Goal: Check status: Check status

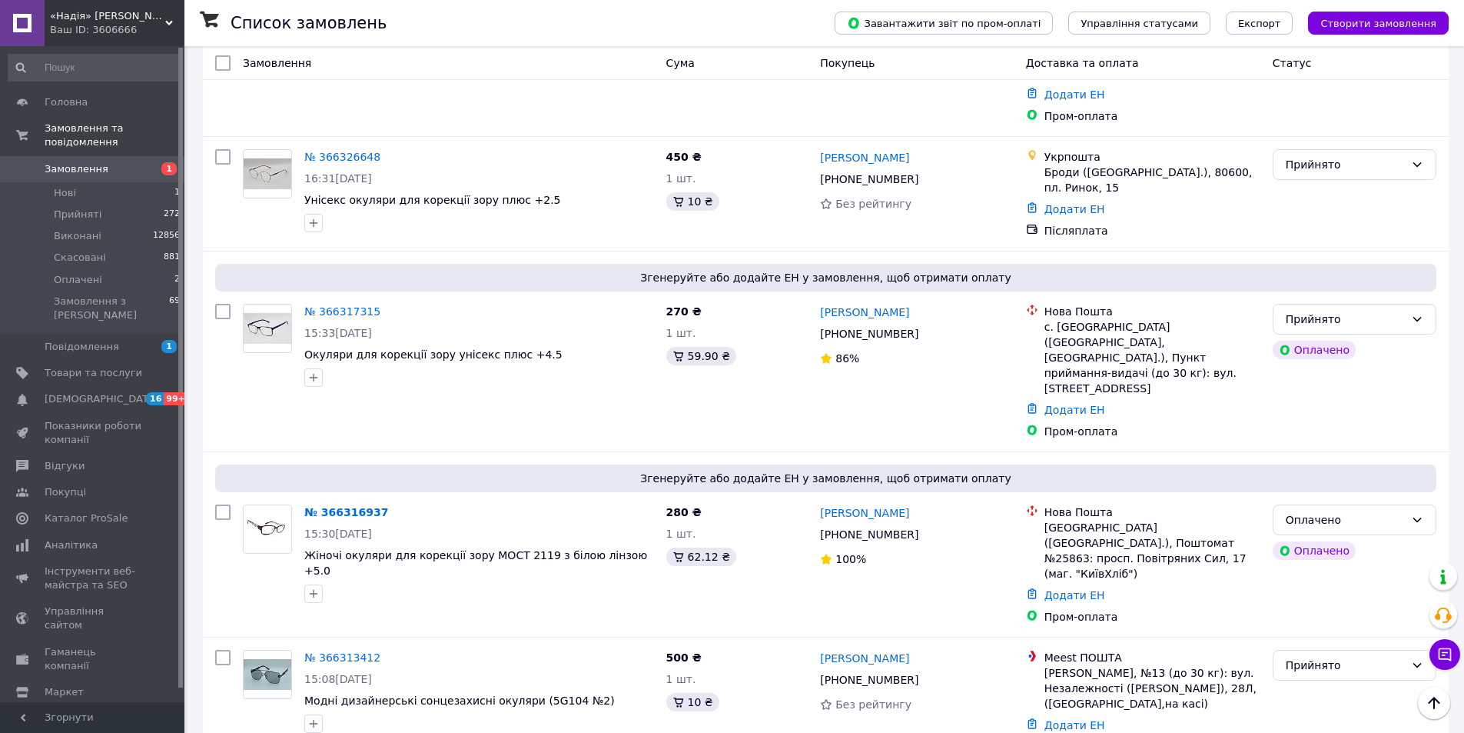
scroll to position [697, 0]
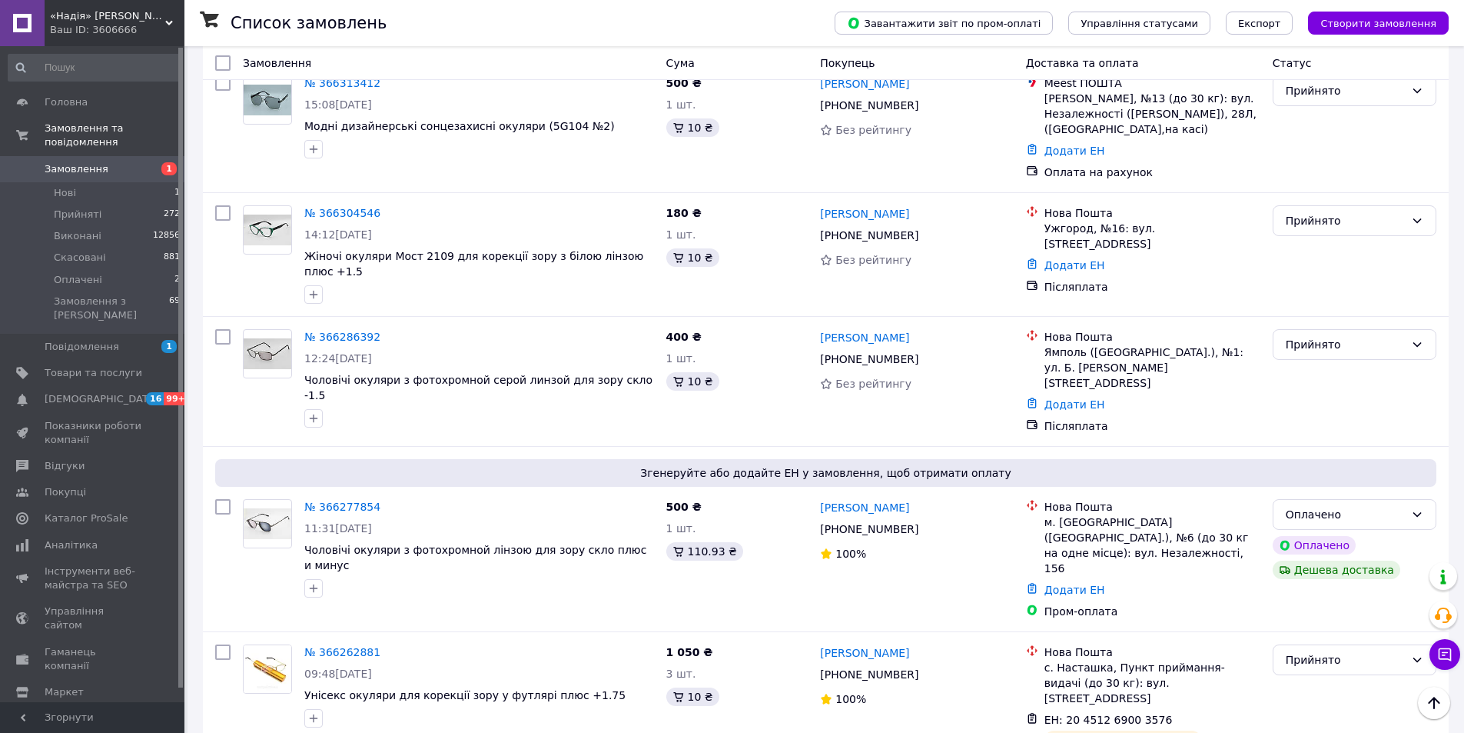
scroll to position [1159, 0]
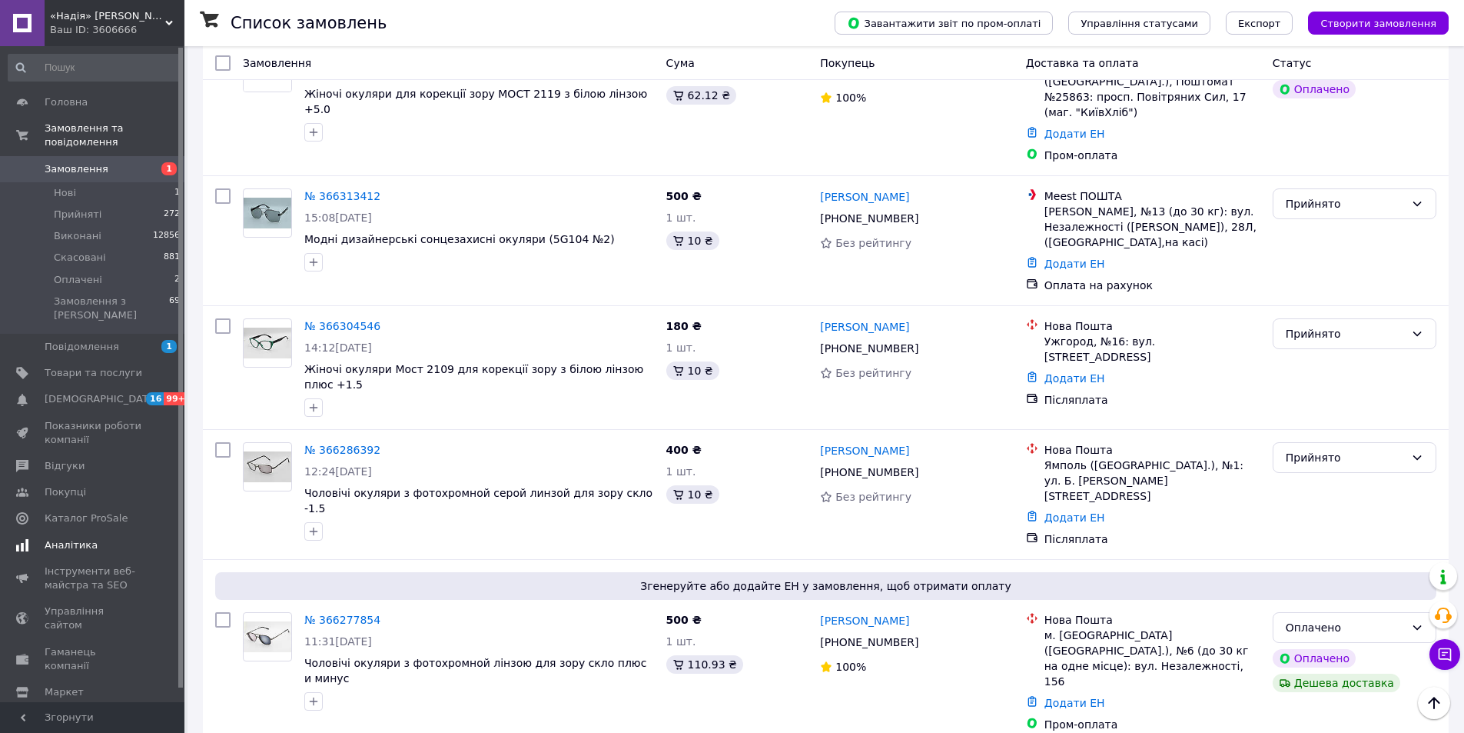
click at [78, 538] on span "Аналітика" at bounding box center [71, 545] width 53 height 14
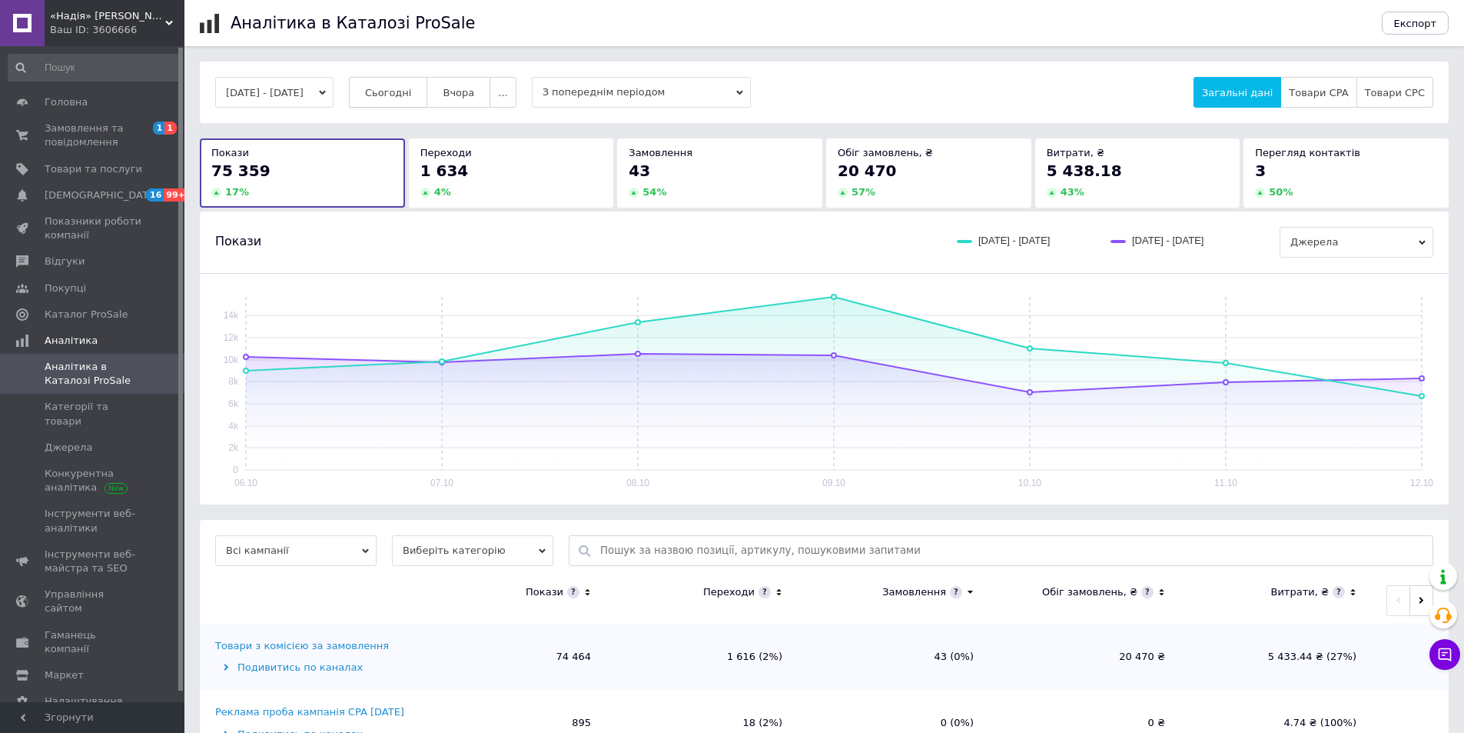
click at [412, 90] on span "Сьогодні" at bounding box center [388, 93] width 47 height 12
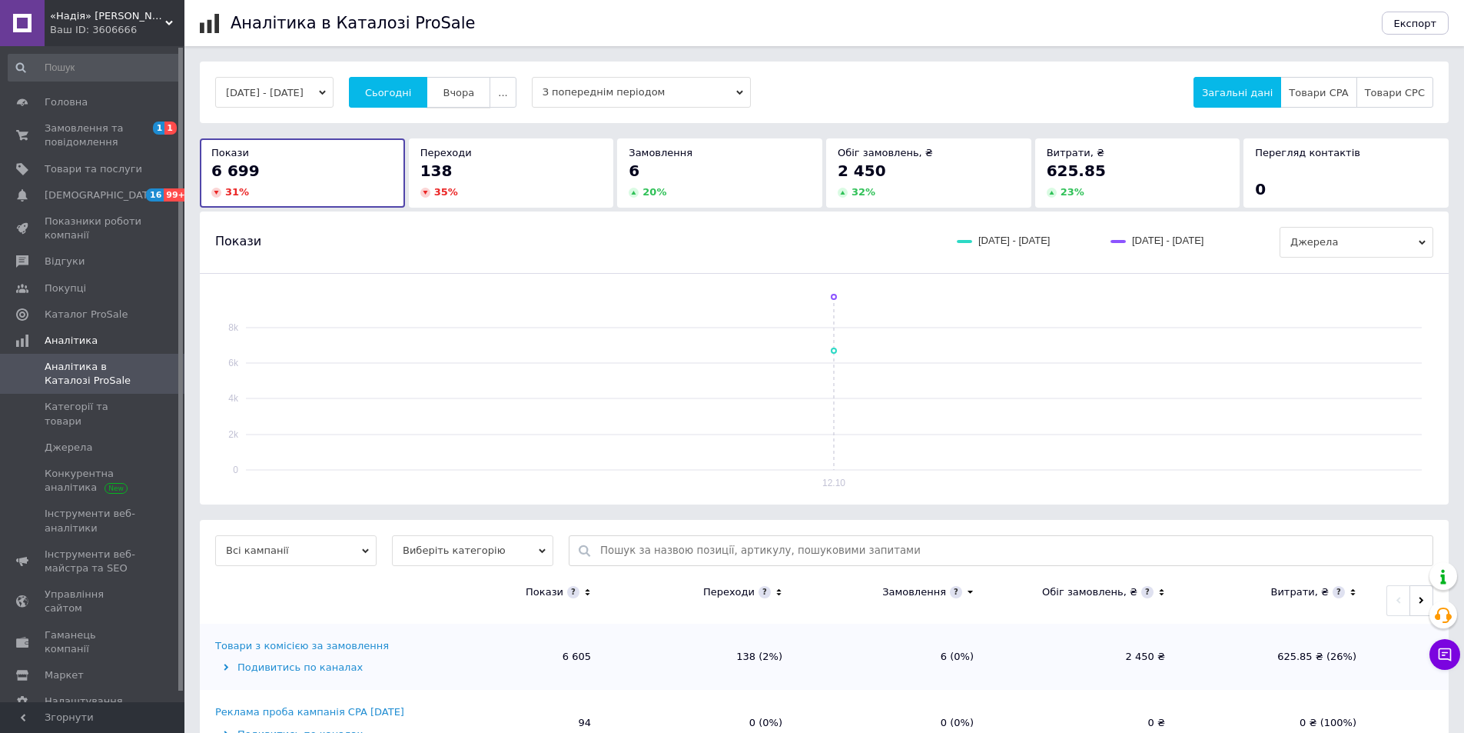
click at [474, 93] on span "Вчора" at bounding box center [459, 93] width 32 height 12
click at [298, 92] on button "11.10.2025 - 11.10.2025" at bounding box center [274, 92] width 118 height 31
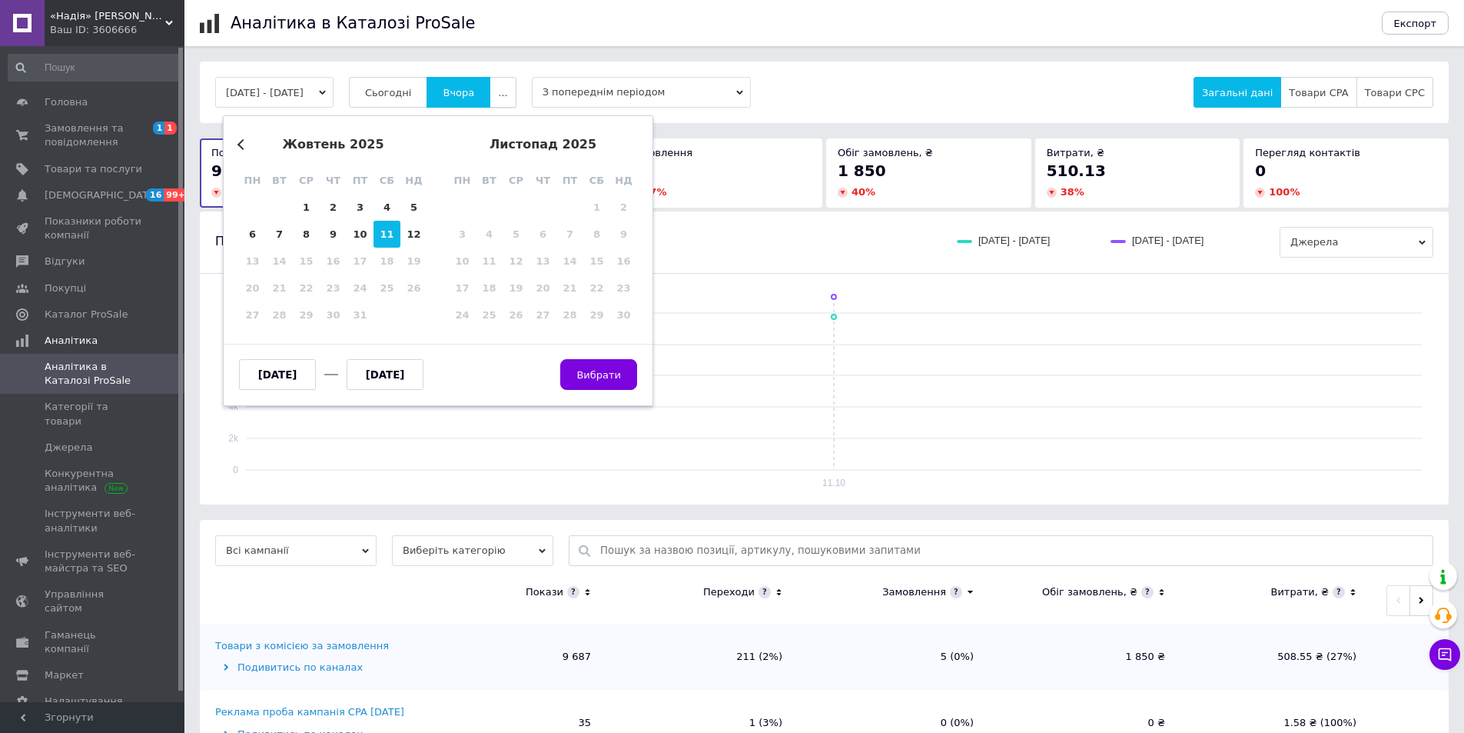
click at [513, 93] on button "..." at bounding box center [503, 92] width 26 height 31
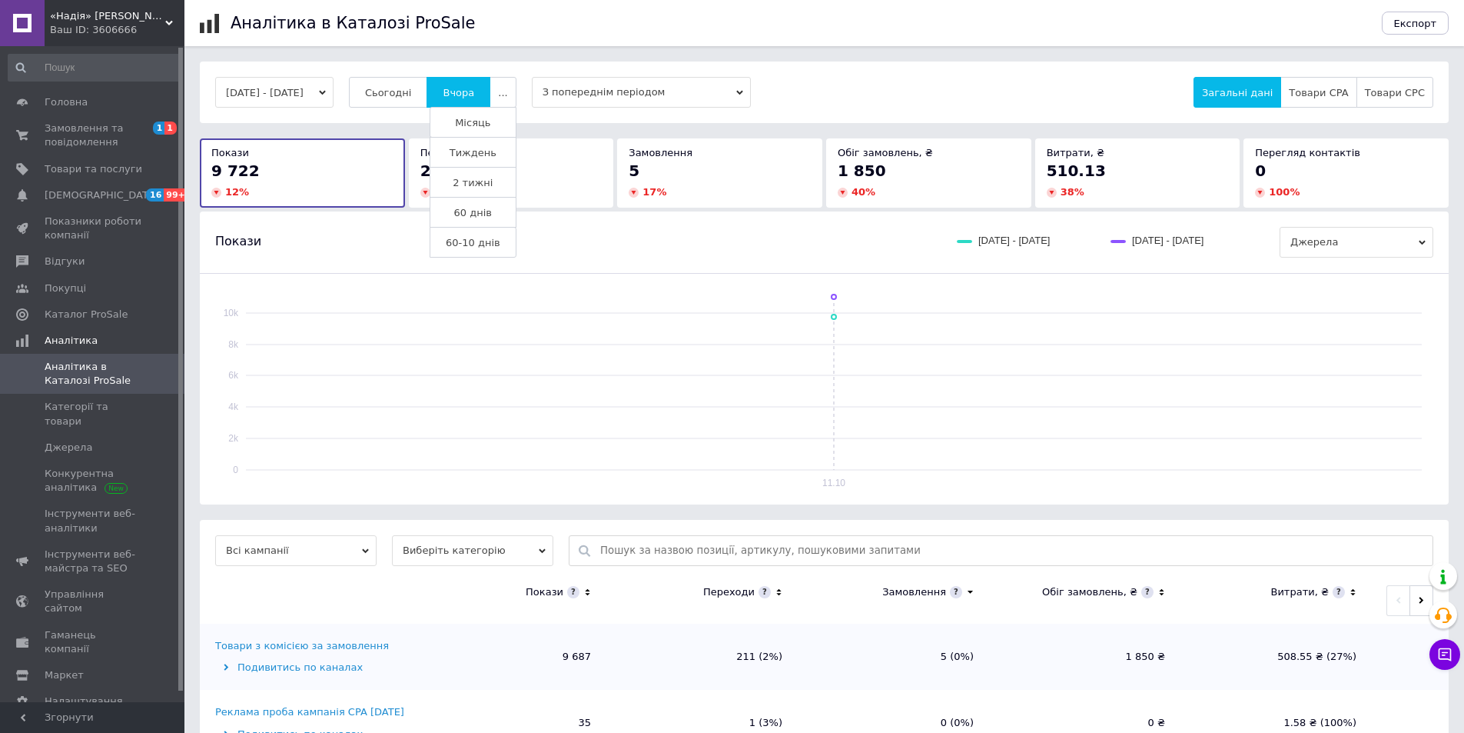
click at [495, 145] on button "Тиждень" at bounding box center [473, 152] width 87 height 31
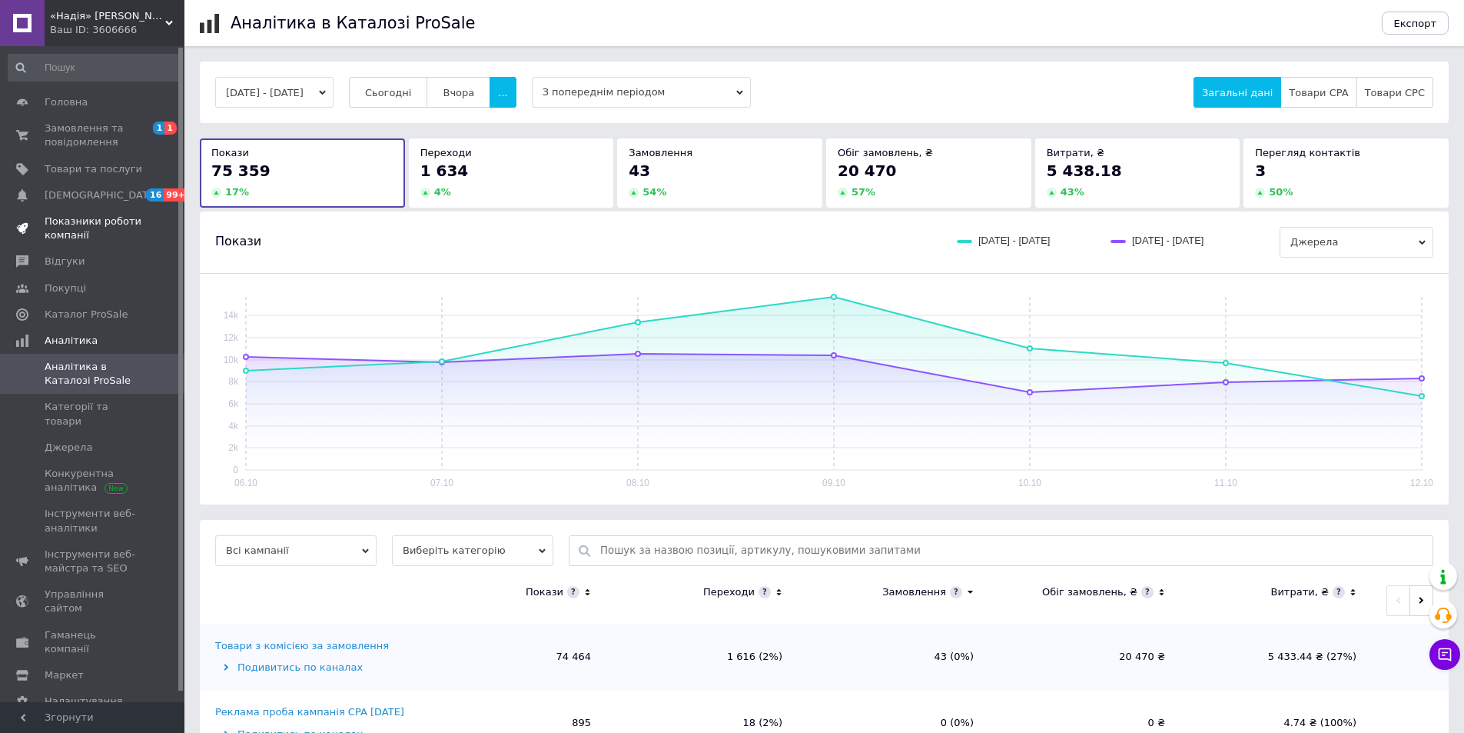
click at [88, 224] on span "Показники роботи компанії" at bounding box center [94, 228] width 98 height 28
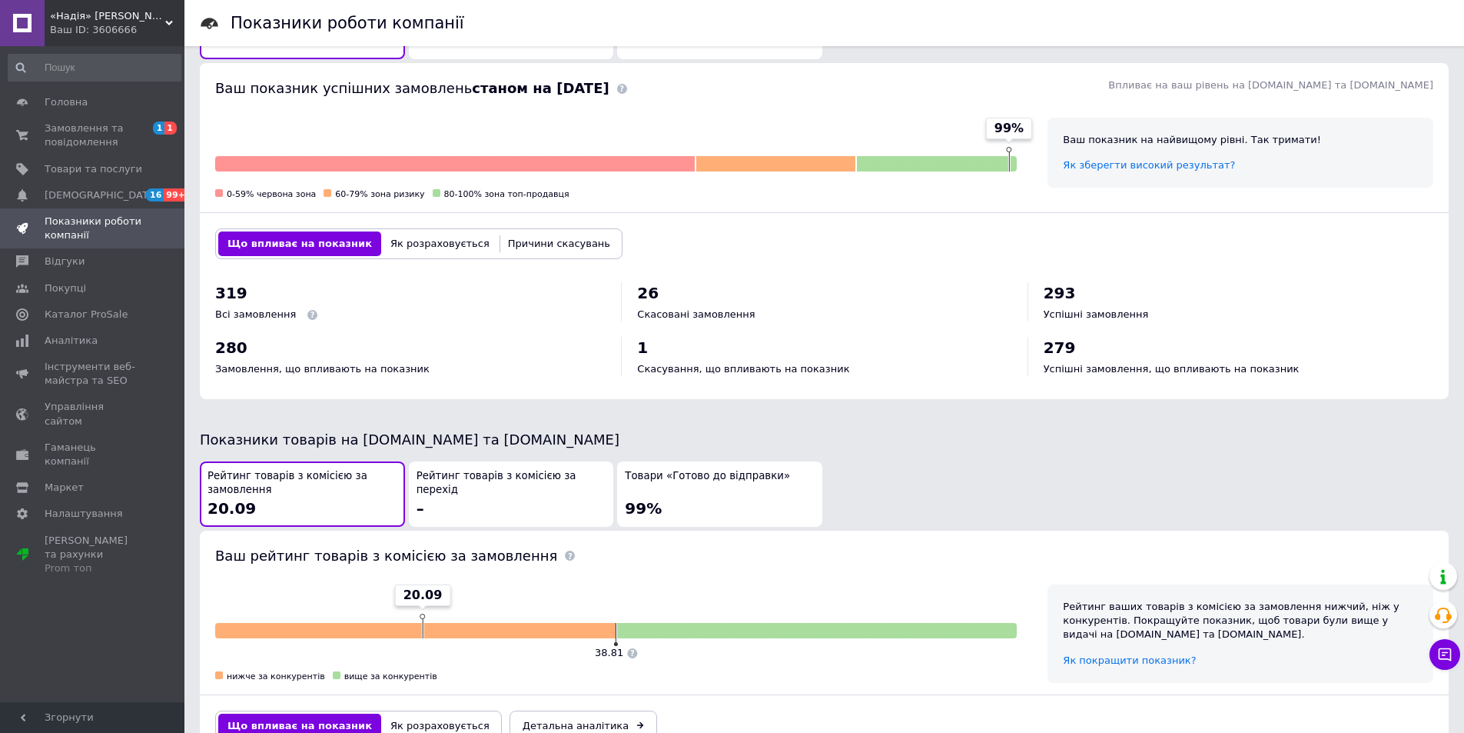
scroll to position [538, 0]
